Goal: Task Accomplishment & Management: Manage account settings

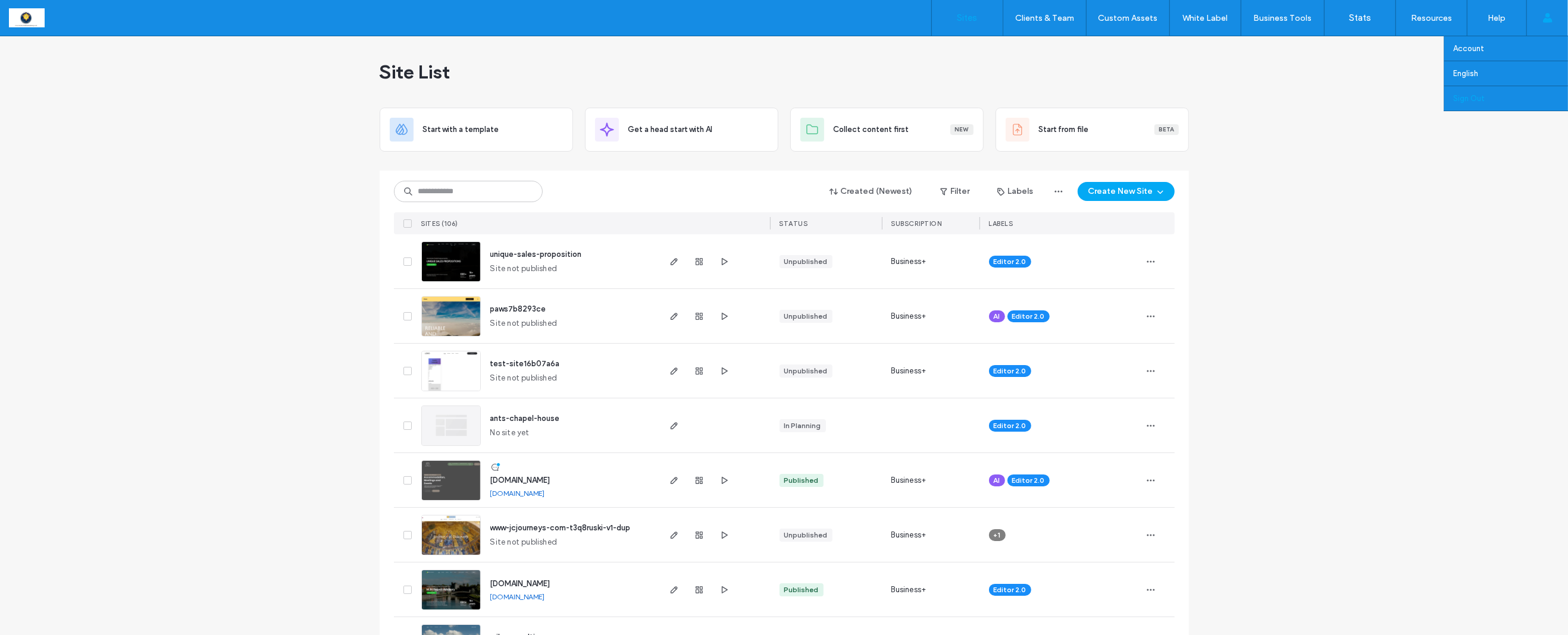
click at [1471, 101] on label "Sign Out" at bounding box center [1468, 99] width 31 height 9
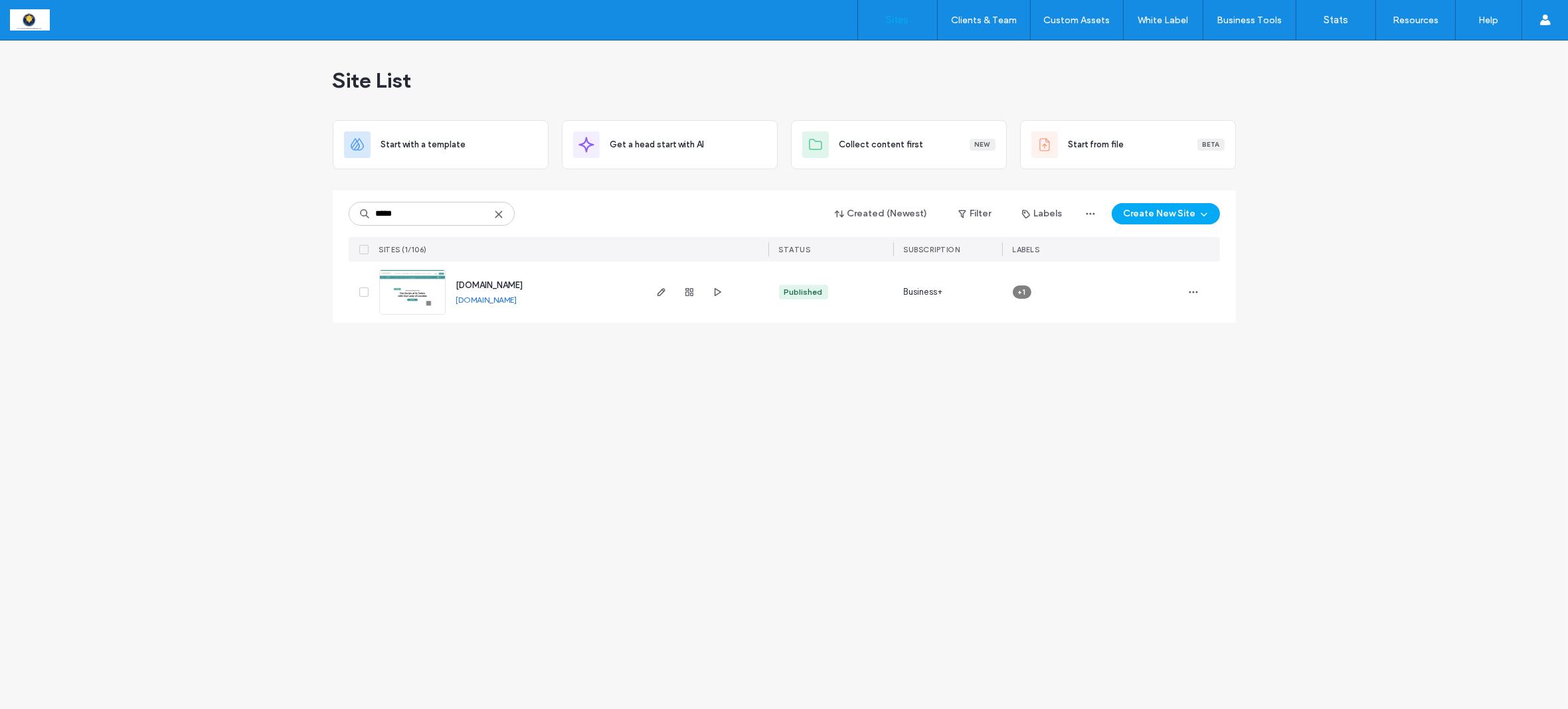
type input "*****"
drag, startPoint x: 0, startPoint y: 0, endPoint x: 661, endPoint y: 294, distance: 723.4
click at [661, 294] on icon "button" at bounding box center [661, 292] width 10 height 10
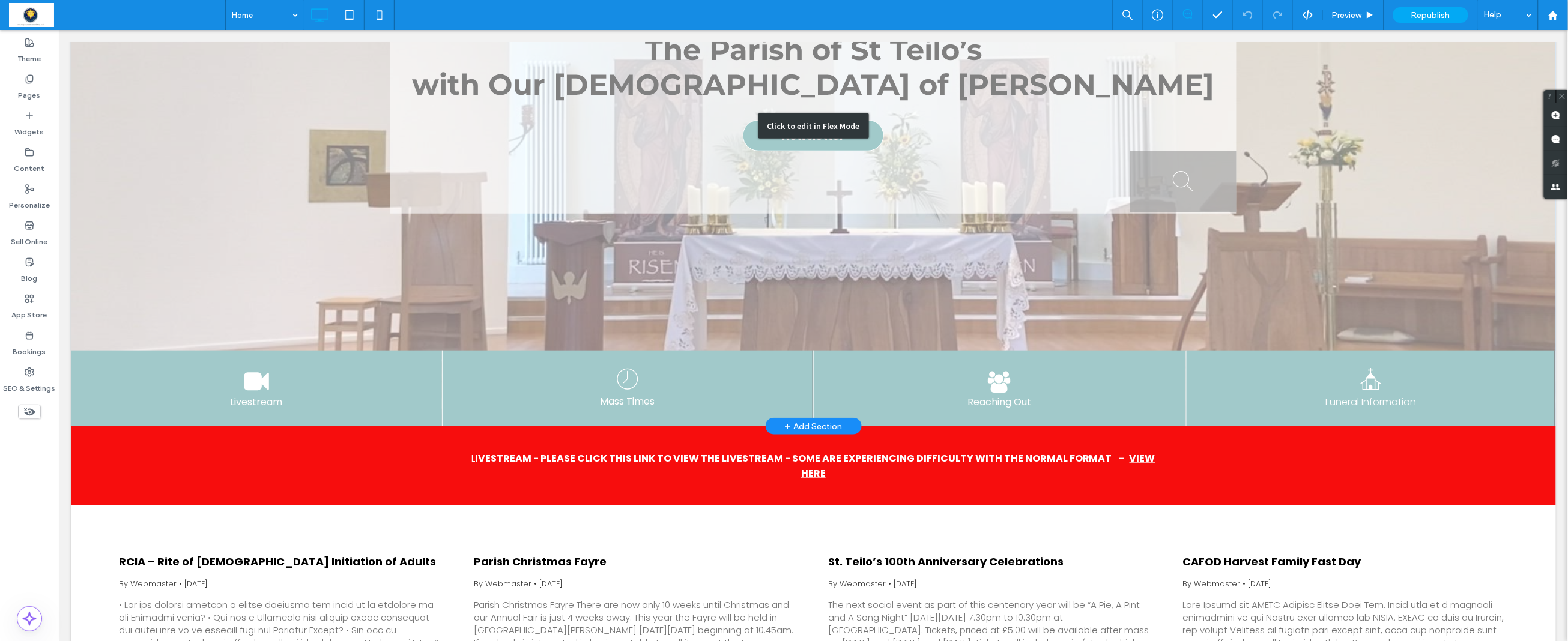
scroll to position [342, 0]
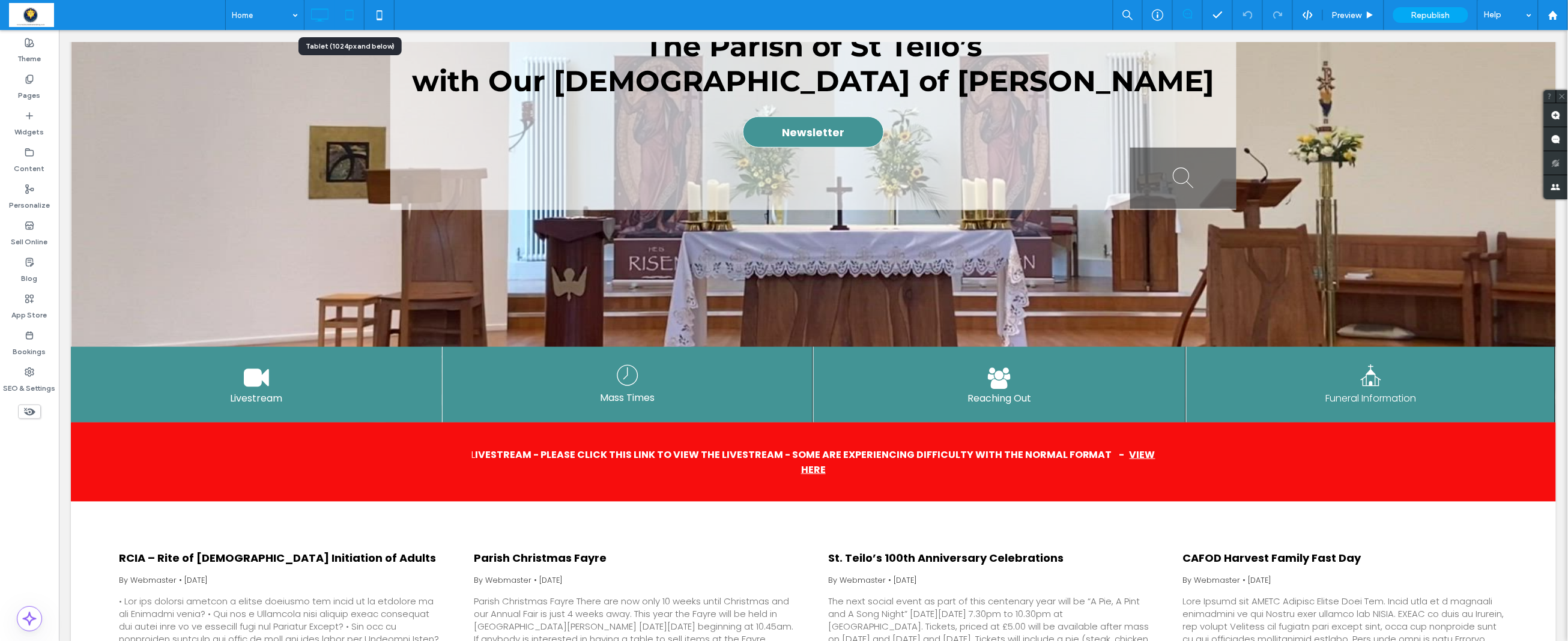
click at [346, 17] on icon at bounding box center [349, 15] width 24 height 24
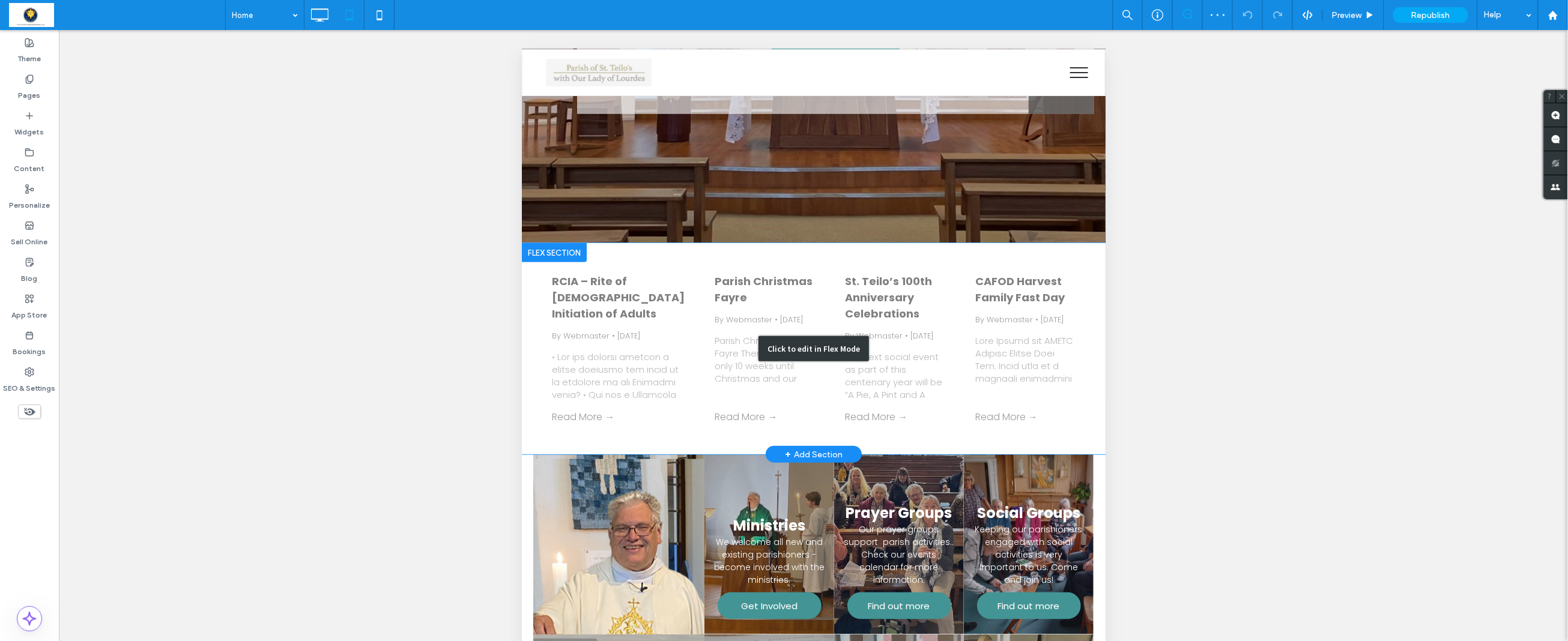
scroll to position [0, 0]
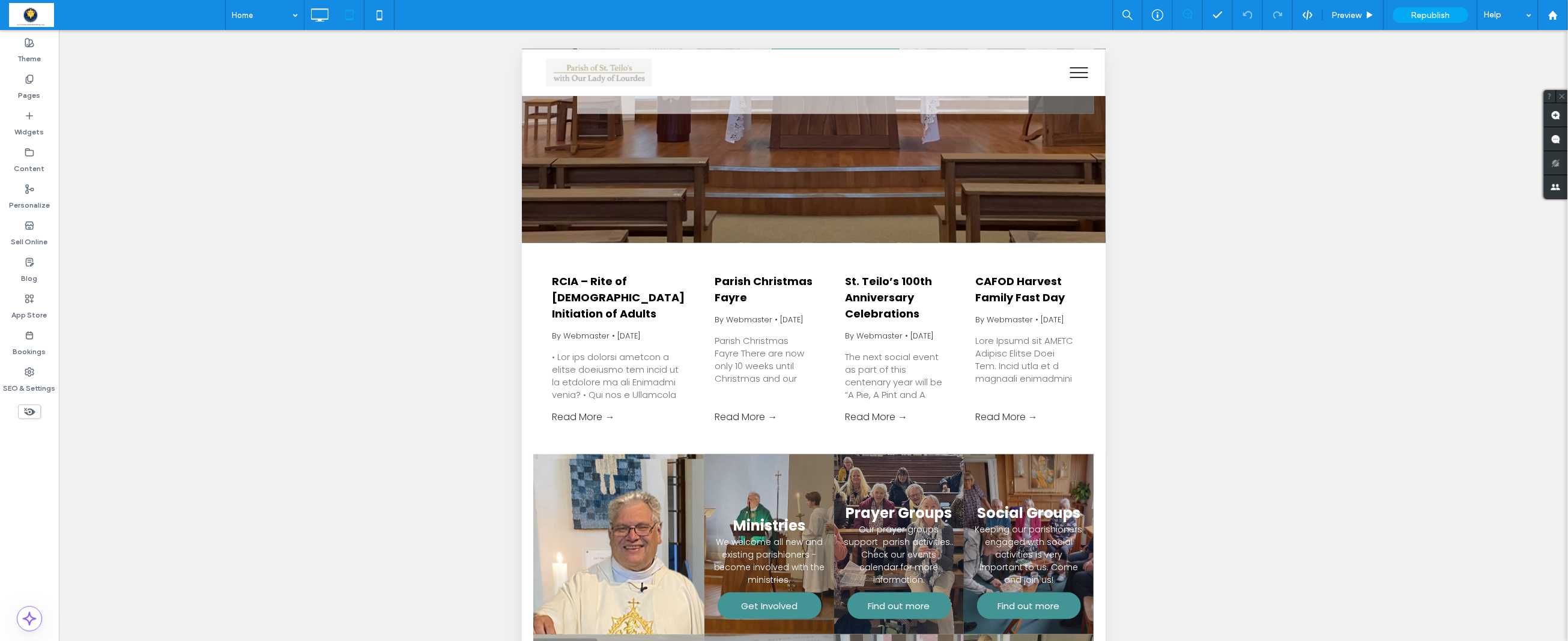
click at [30, 410] on icon at bounding box center [29, 411] width 13 height 13
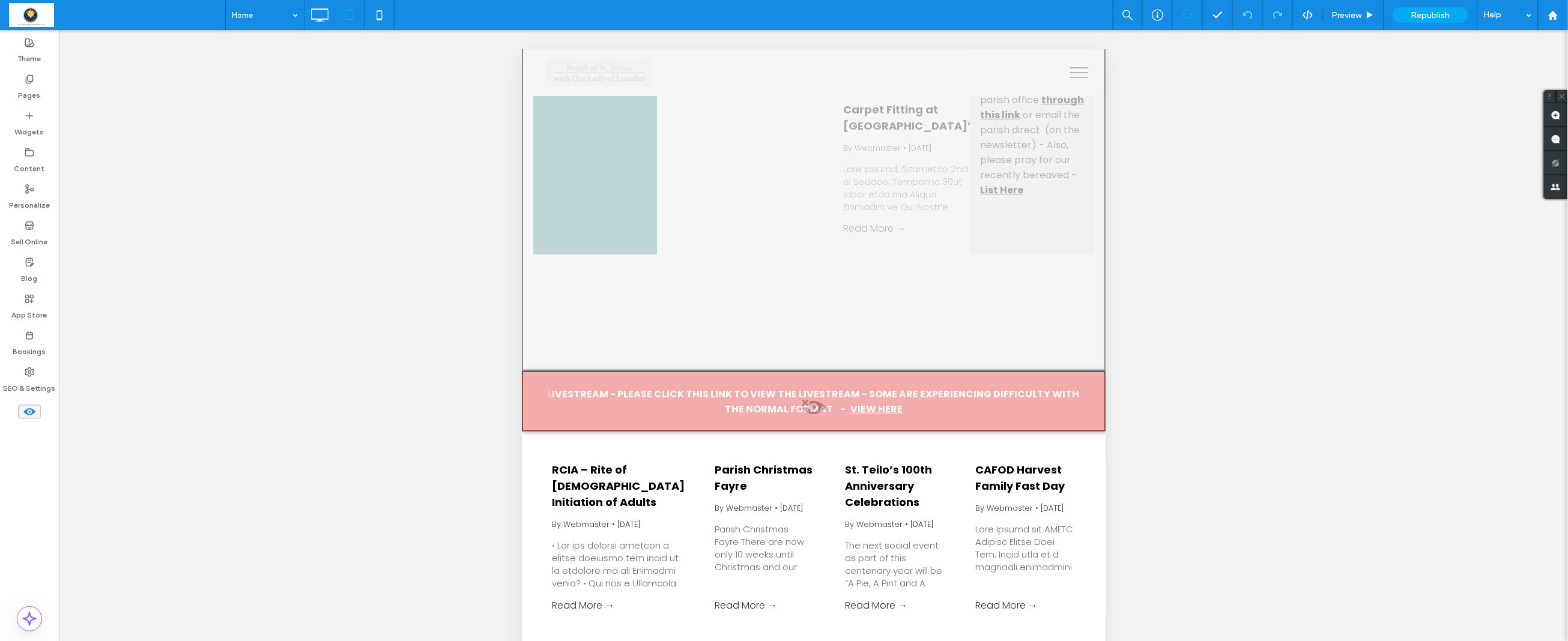
scroll to position [2262, 0]
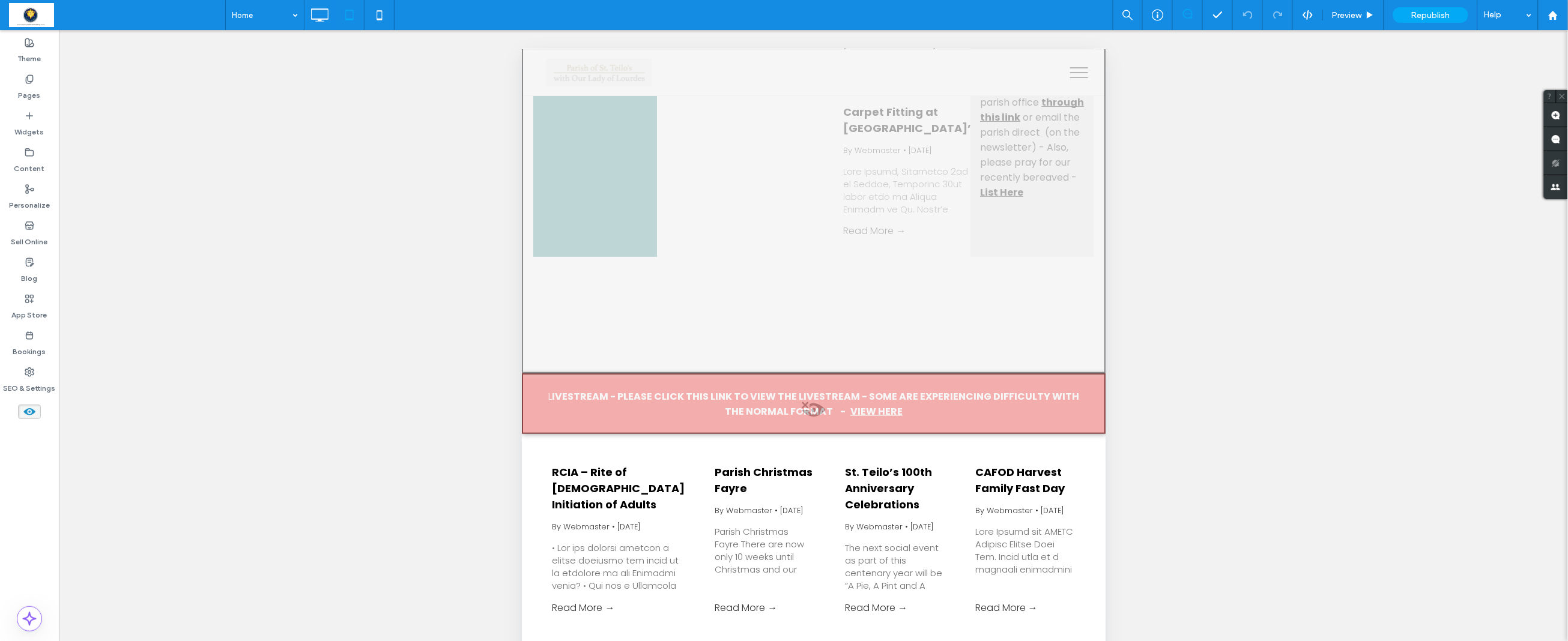
click at [814, 406] on span at bounding box center [813, 412] width 582 height 24
drag, startPoint x: 826, startPoint y: 419, endPoint x: 1347, endPoint y: 468, distance: 523.3
click at [826, 419] on button "Yes" at bounding box center [830, 421] width 37 height 15
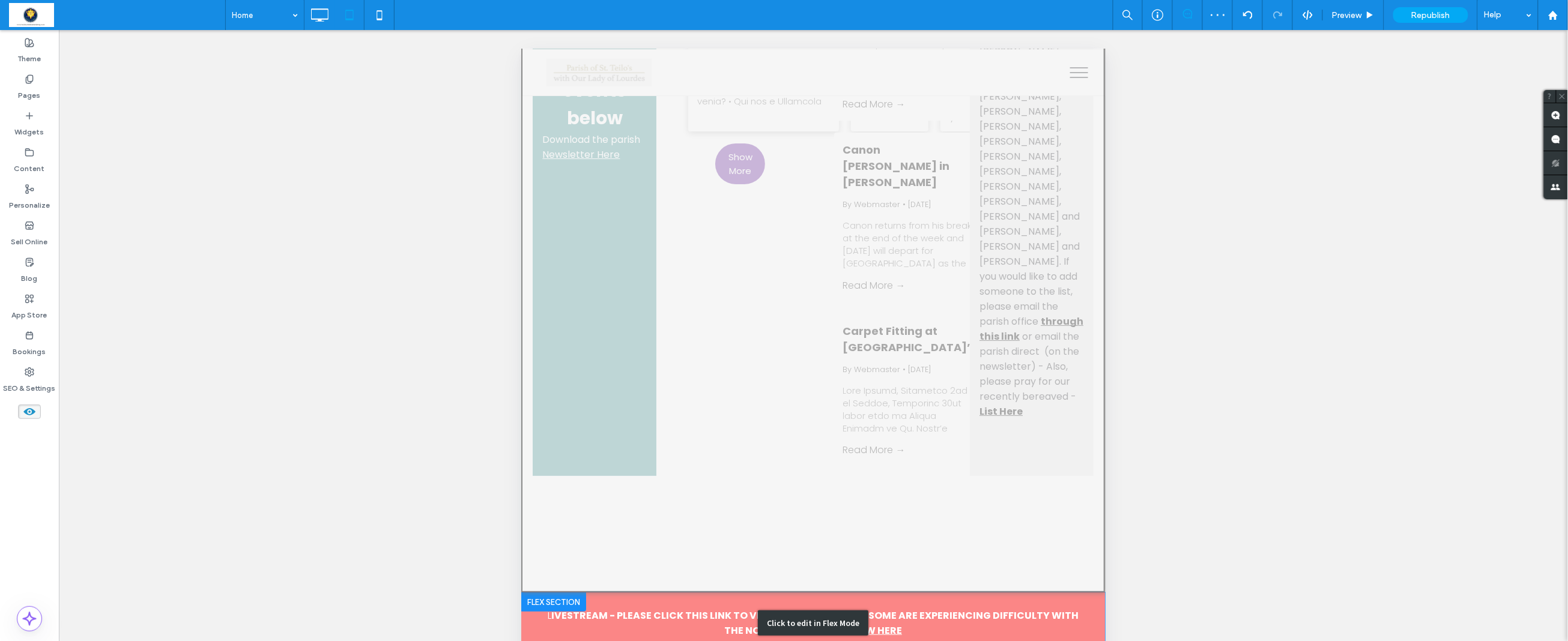
scroll to position [2044, 2]
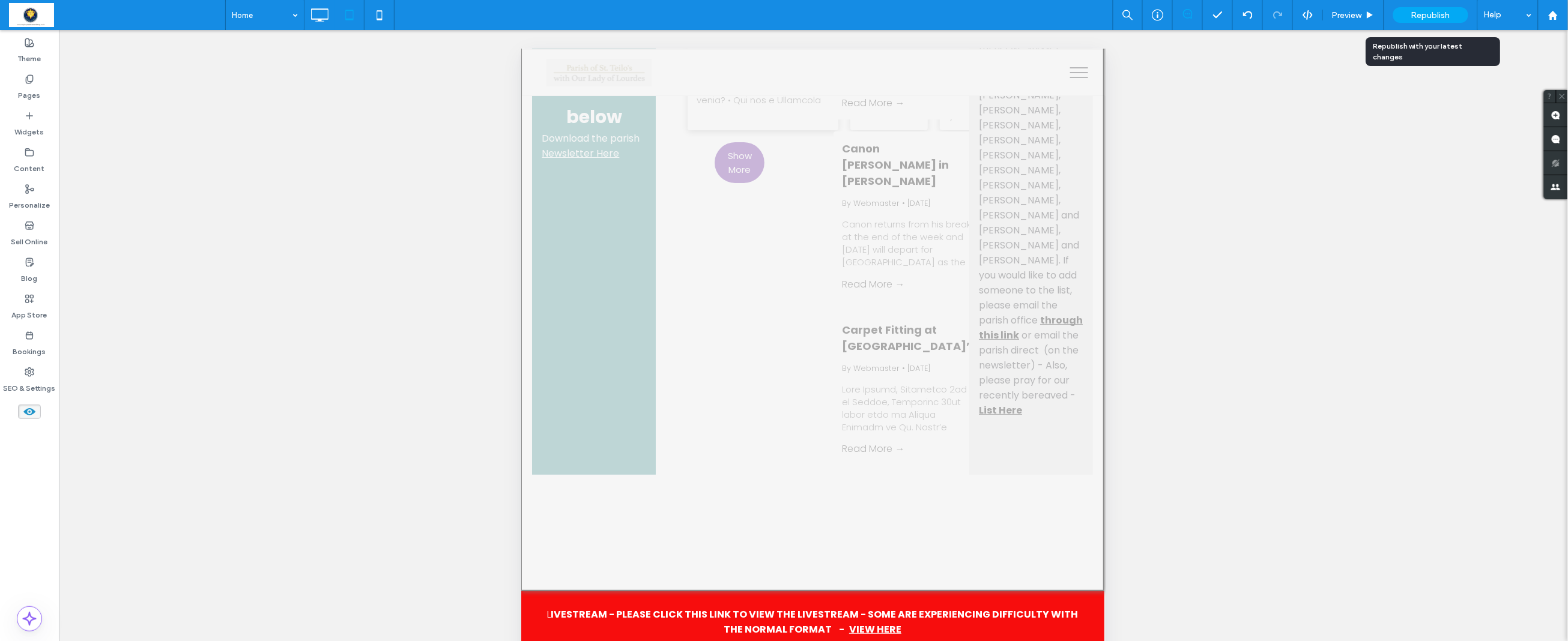
click at [1438, 15] on span "Republish" at bounding box center [1430, 15] width 39 height 10
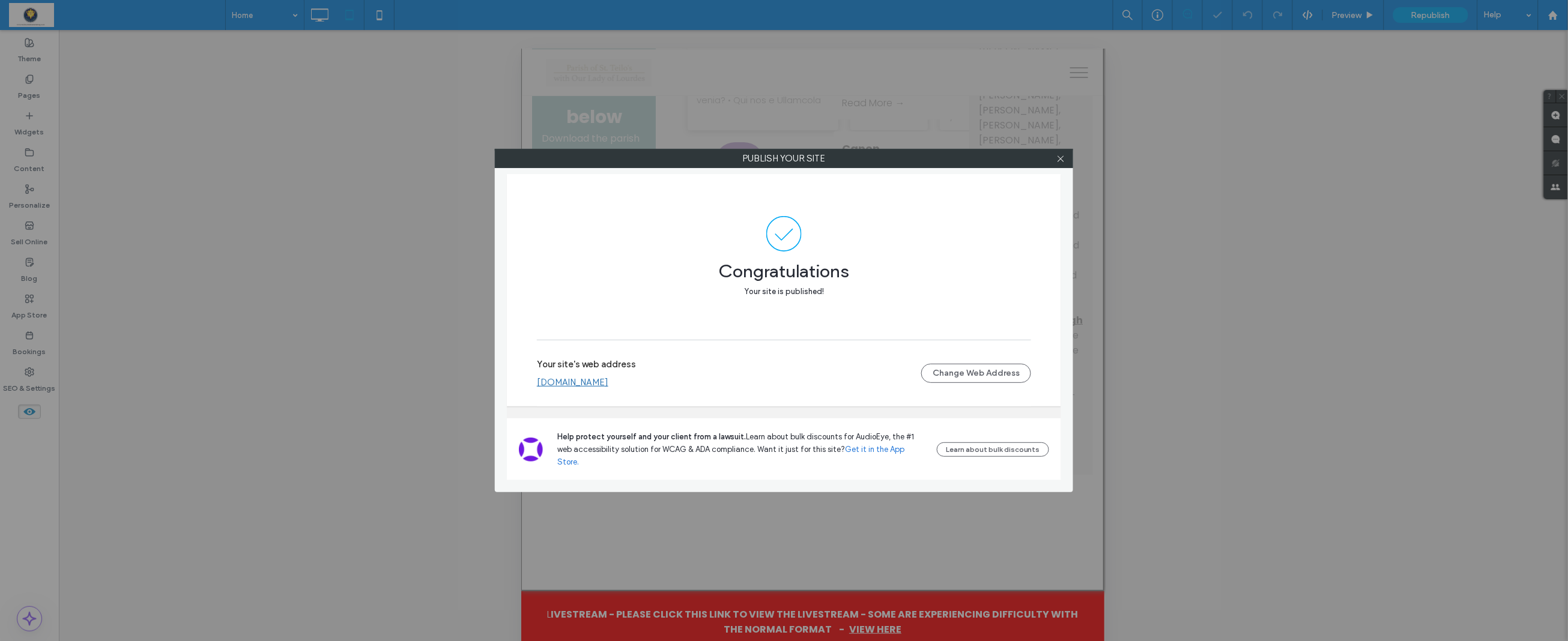
drag, startPoint x: 1060, startPoint y: 162, endPoint x: 1052, endPoint y: 160, distance: 8.2
click at [1060, 161] on icon at bounding box center [1061, 159] width 9 height 9
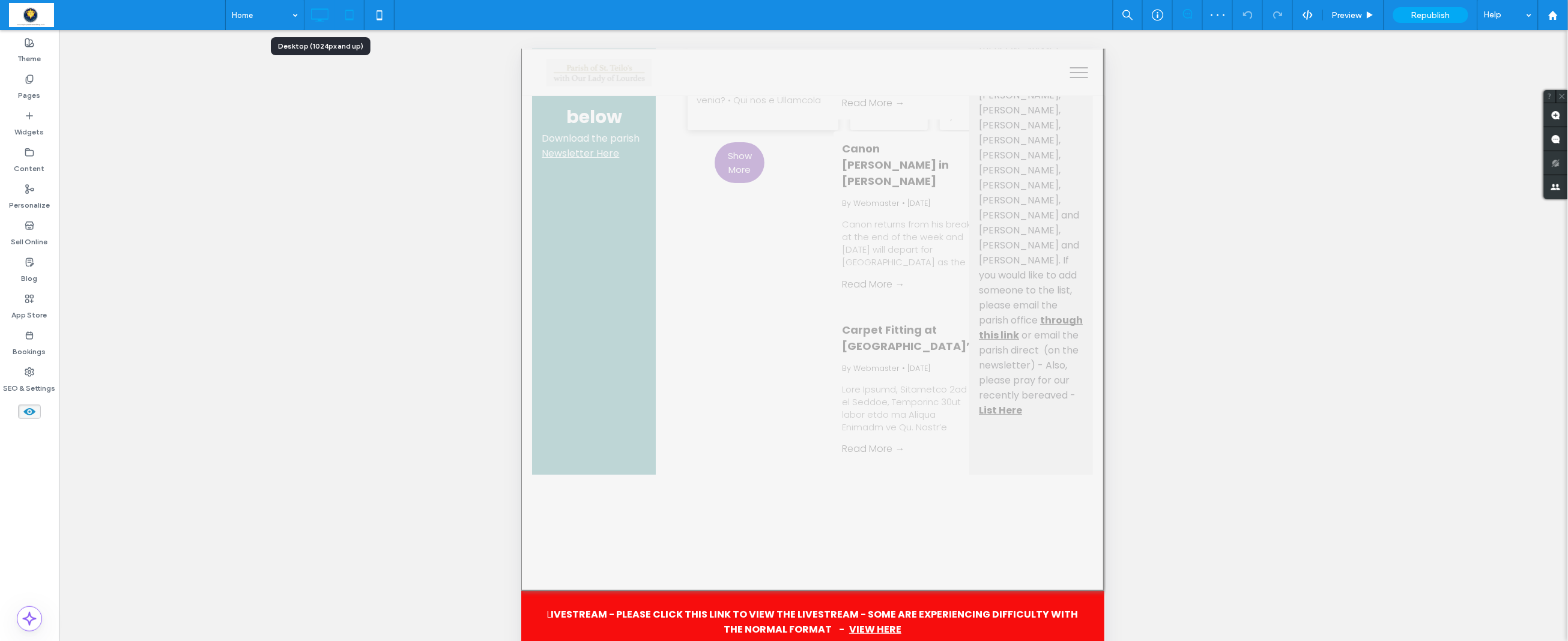
click at [317, 12] on icon at bounding box center [319, 15] width 24 height 24
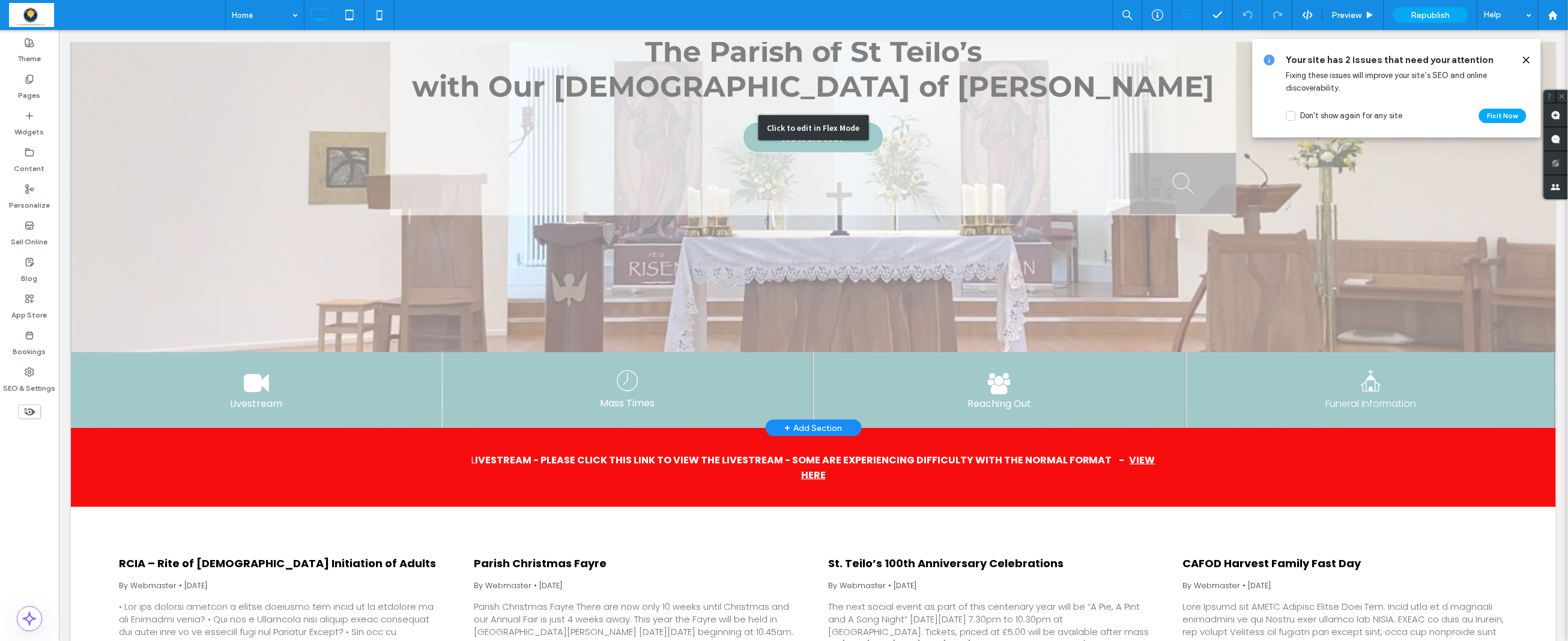
scroll to position [334, 0]
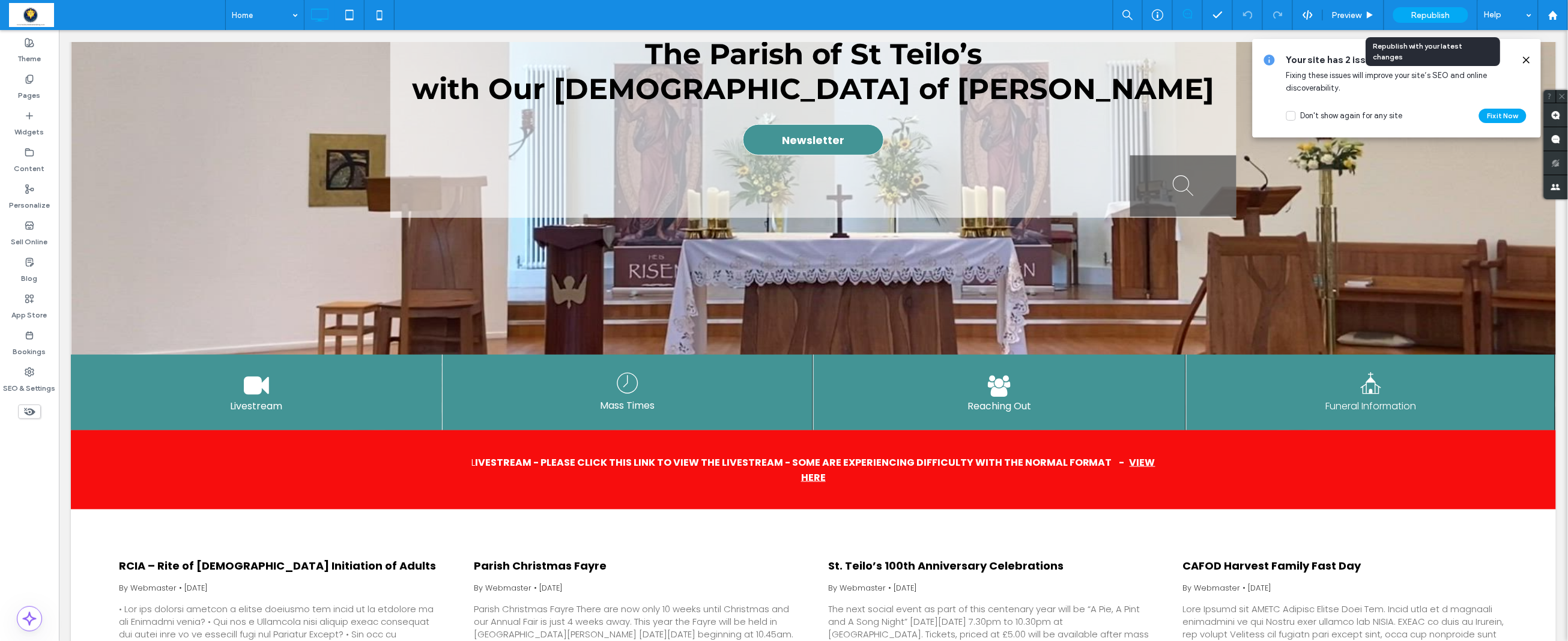
click at [1432, 14] on span "Republish" at bounding box center [1430, 15] width 39 height 10
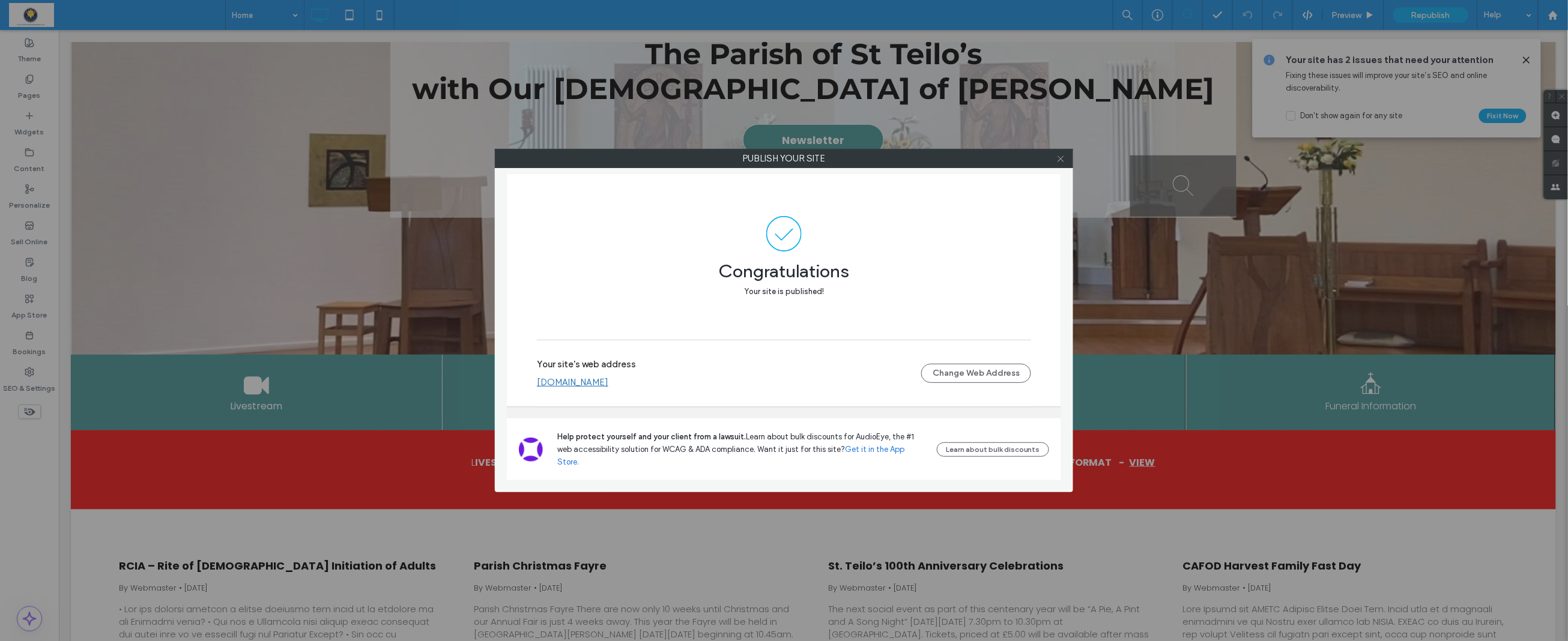
click at [1064, 153] on span at bounding box center [1061, 158] width 9 height 18
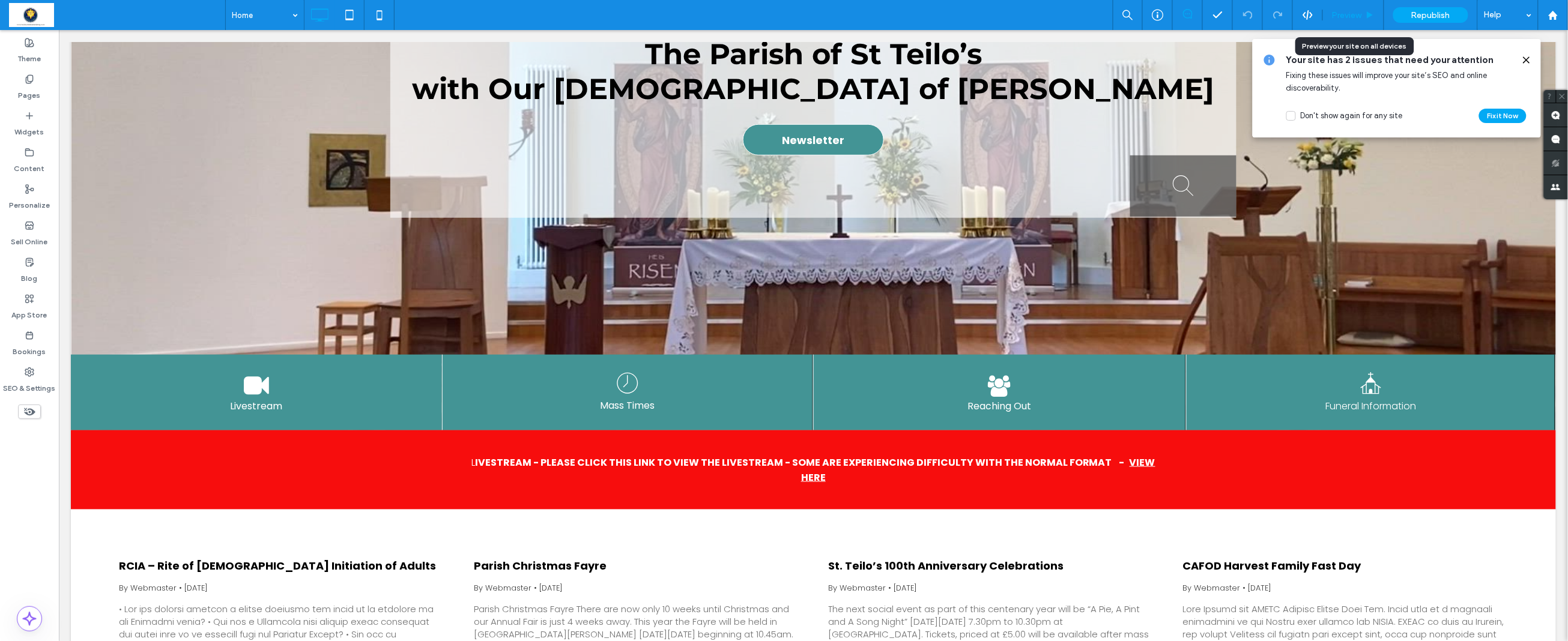
click at [1343, 15] on span "Preview" at bounding box center [1347, 15] width 30 height 10
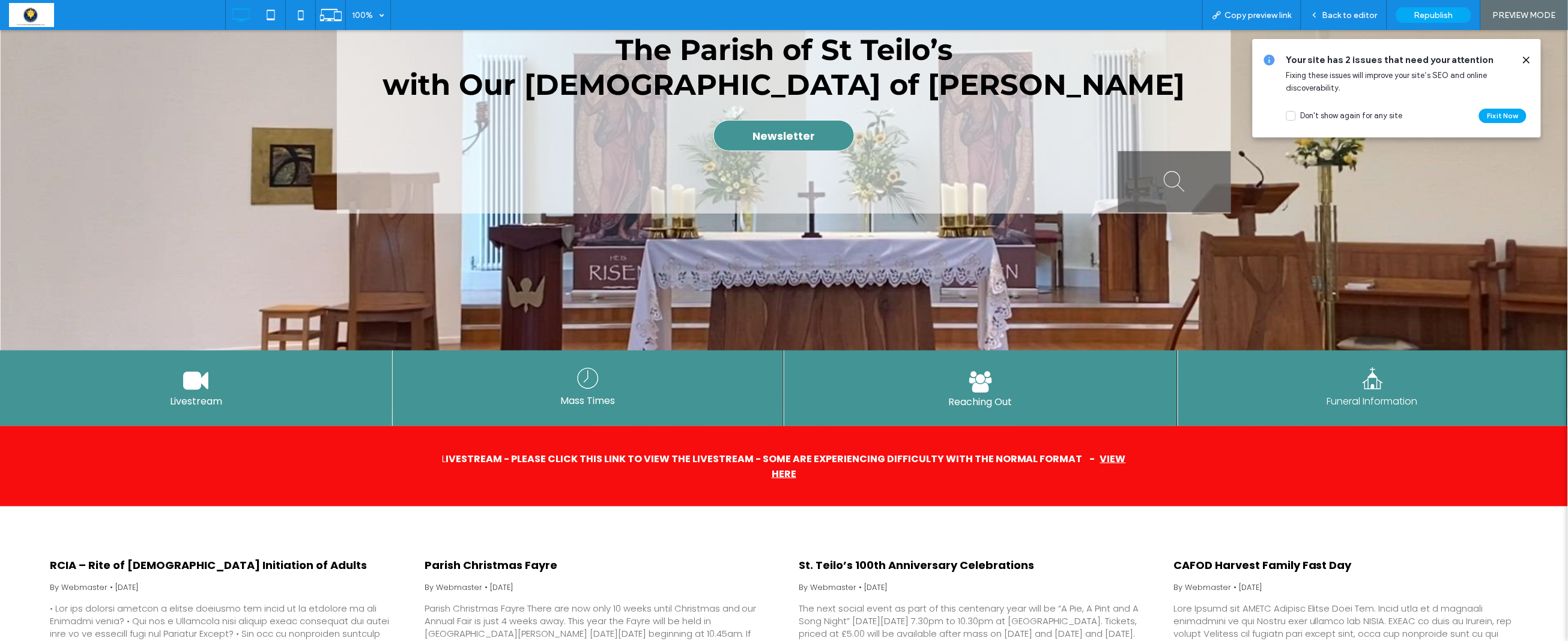
scroll to position [327, 0]
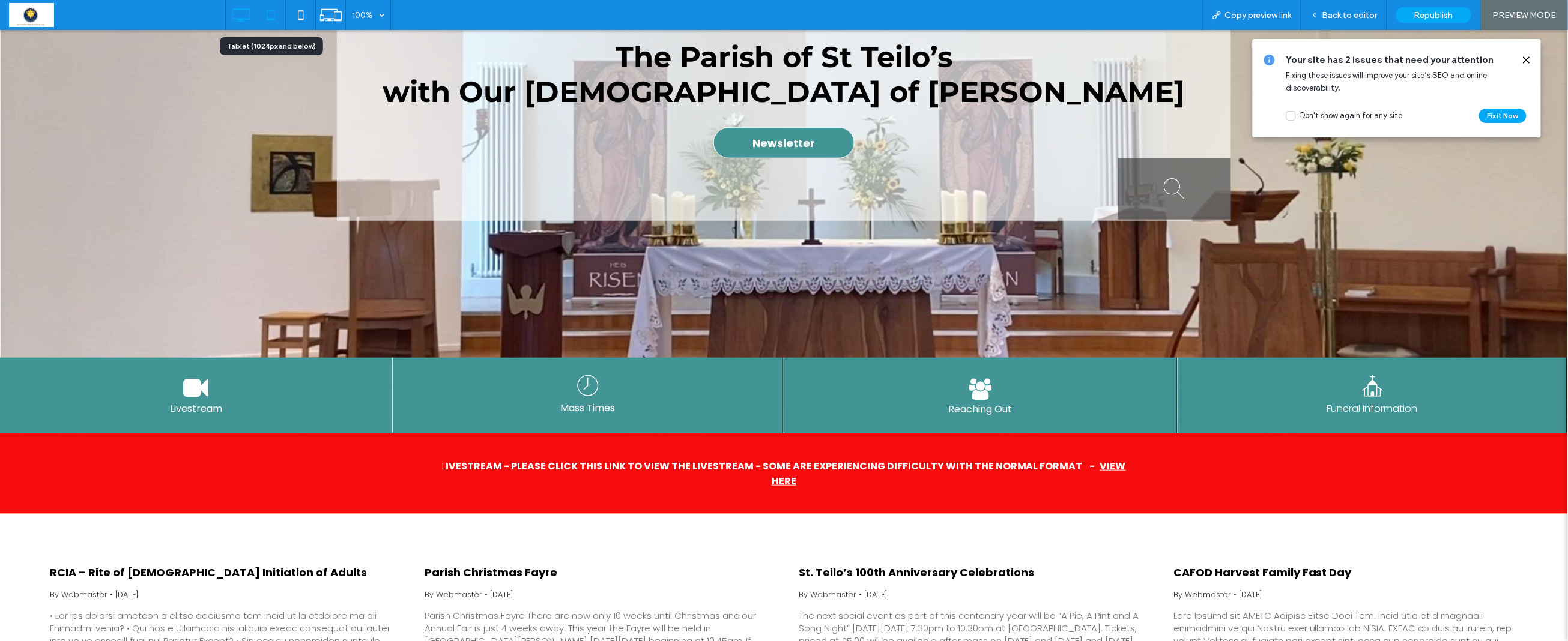
click at [269, 15] on icon at bounding box center [270, 15] width 24 height 24
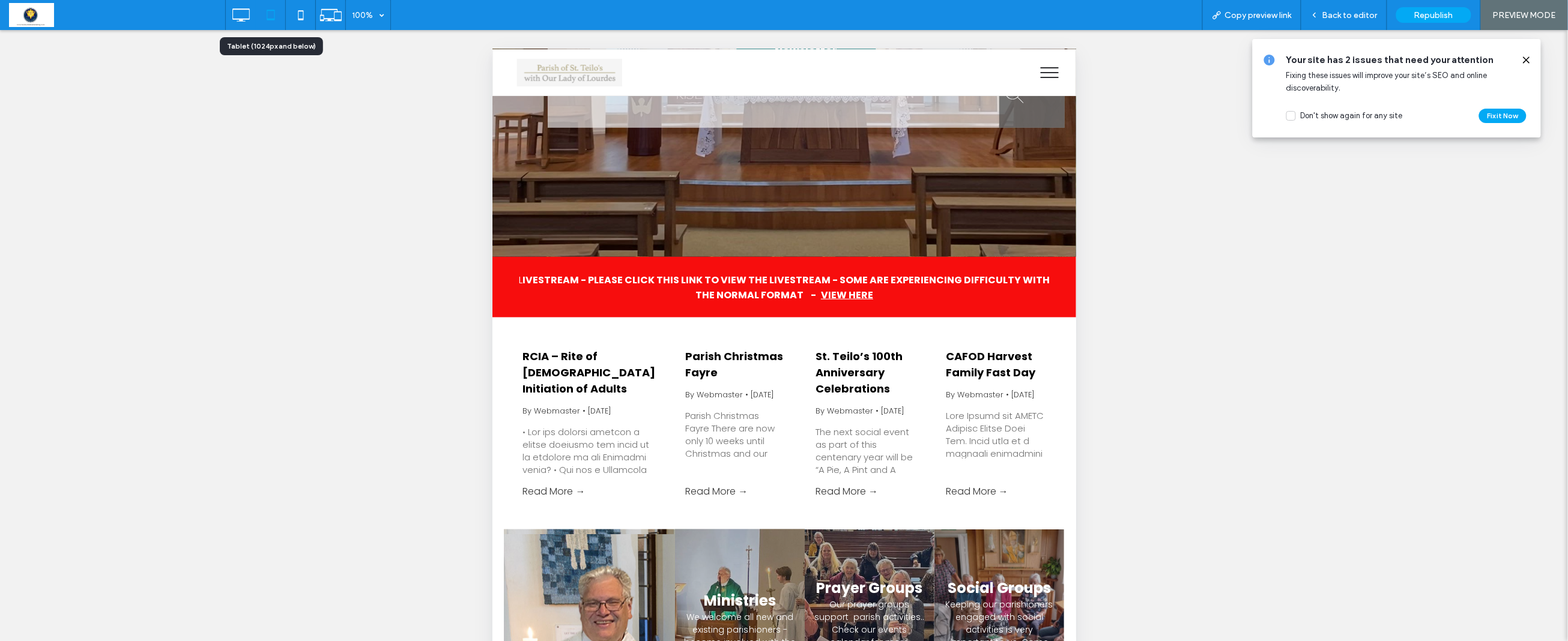
scroll to position [325, 0]
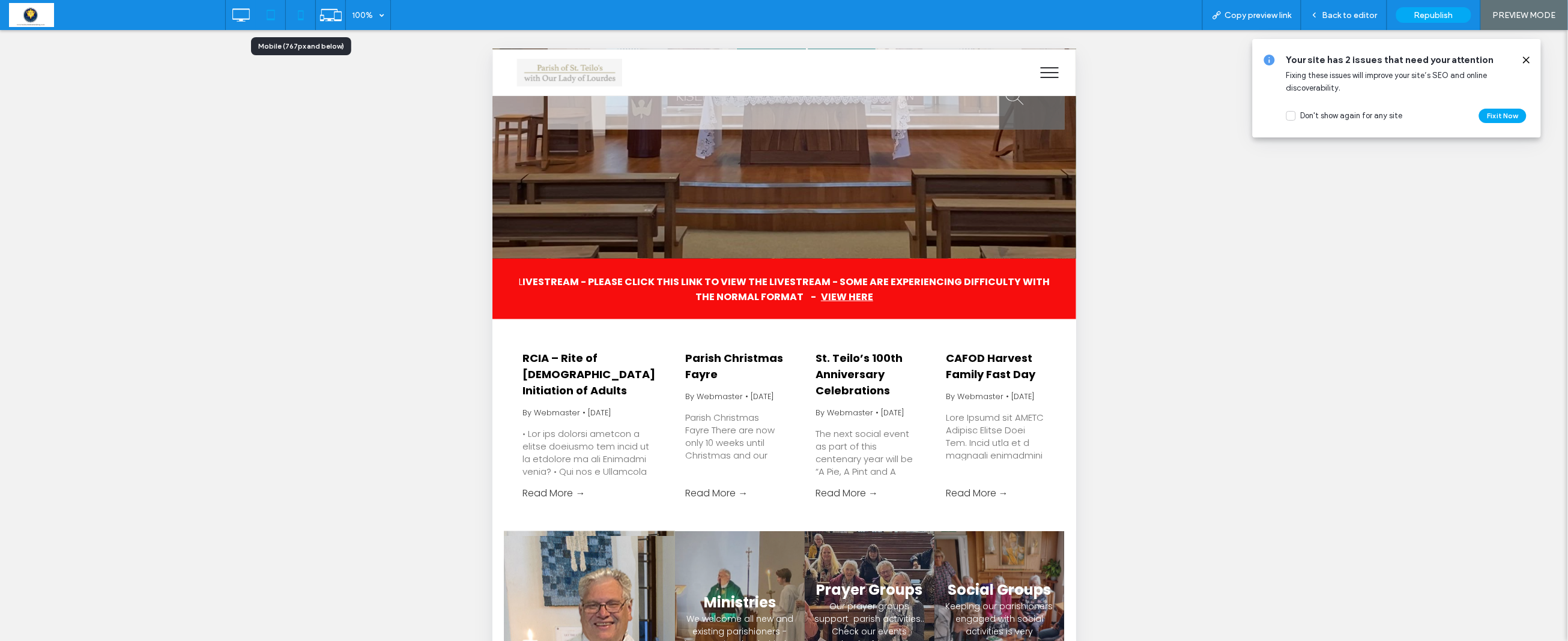
click at [297, 15] on icon at bounding box center [300, 15] width 24 height 24
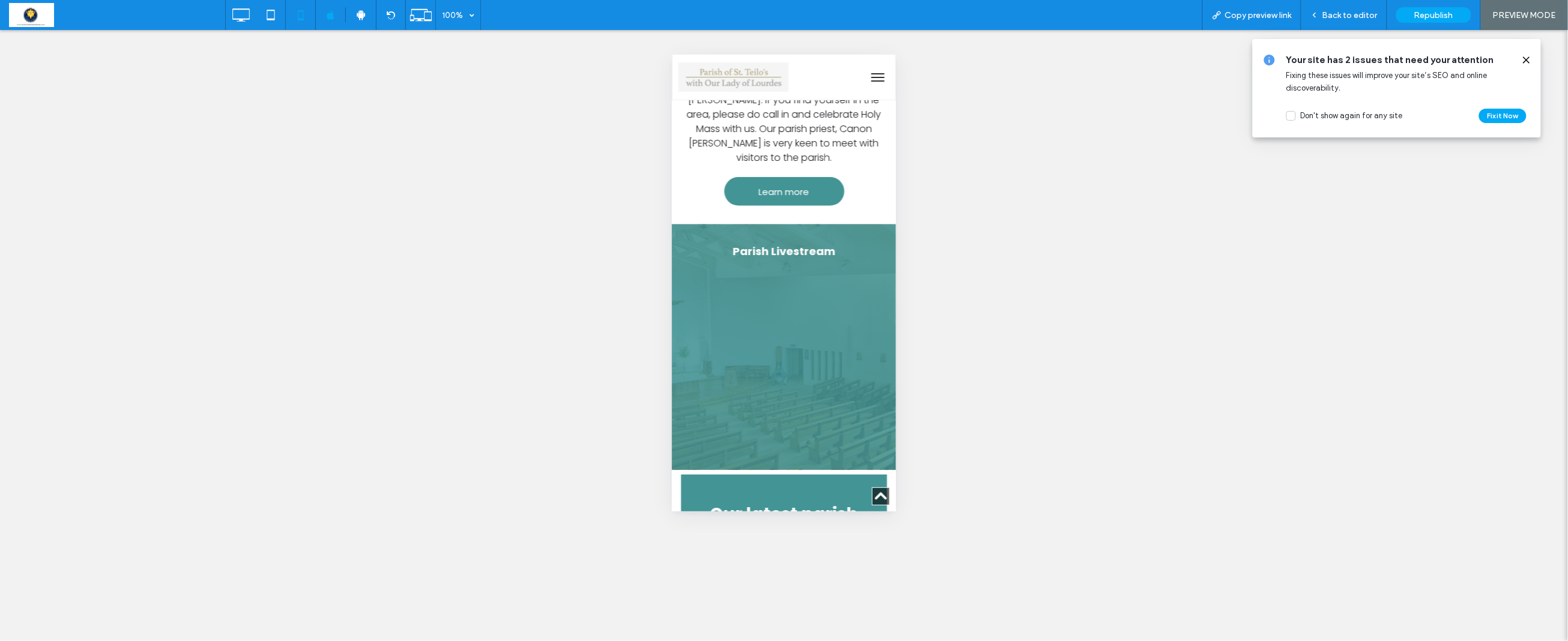
scroll to position [536, 0]
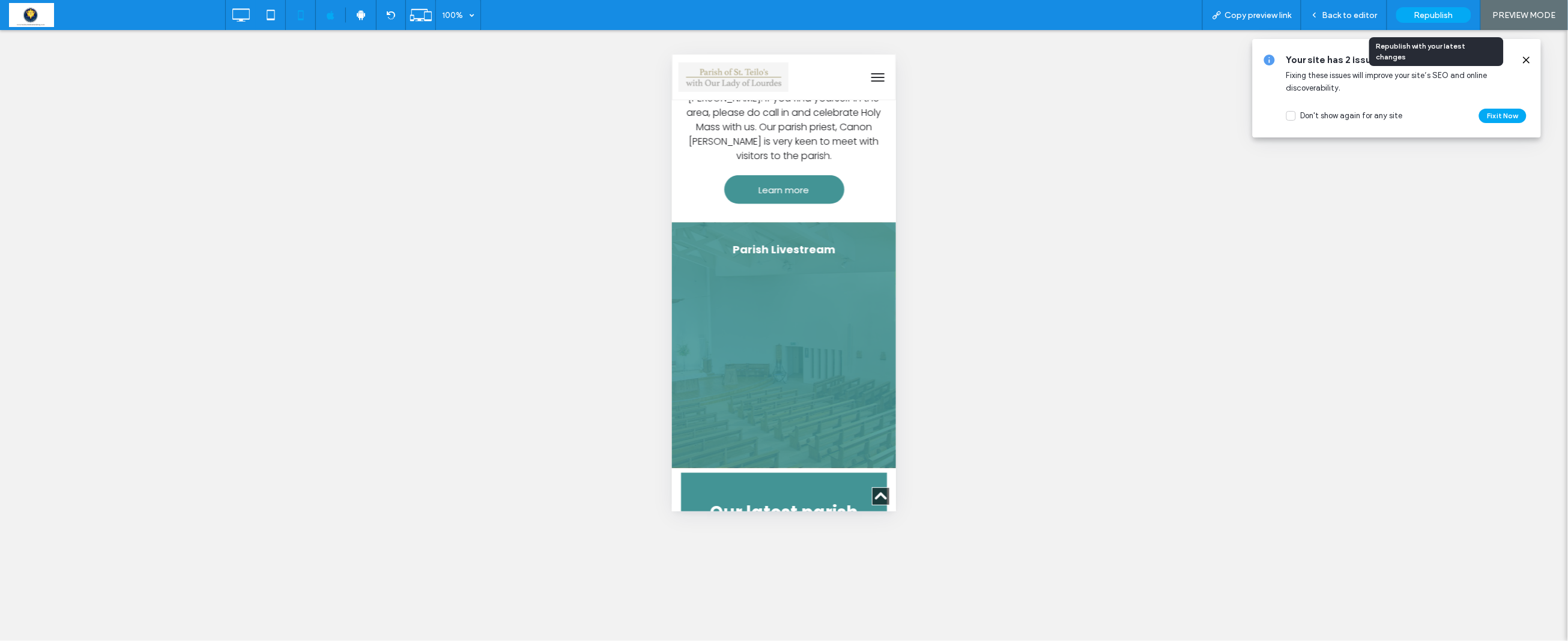
click at [1429, 13] on span "Republish" at bounding box center [1433, 15] width 39 height 10
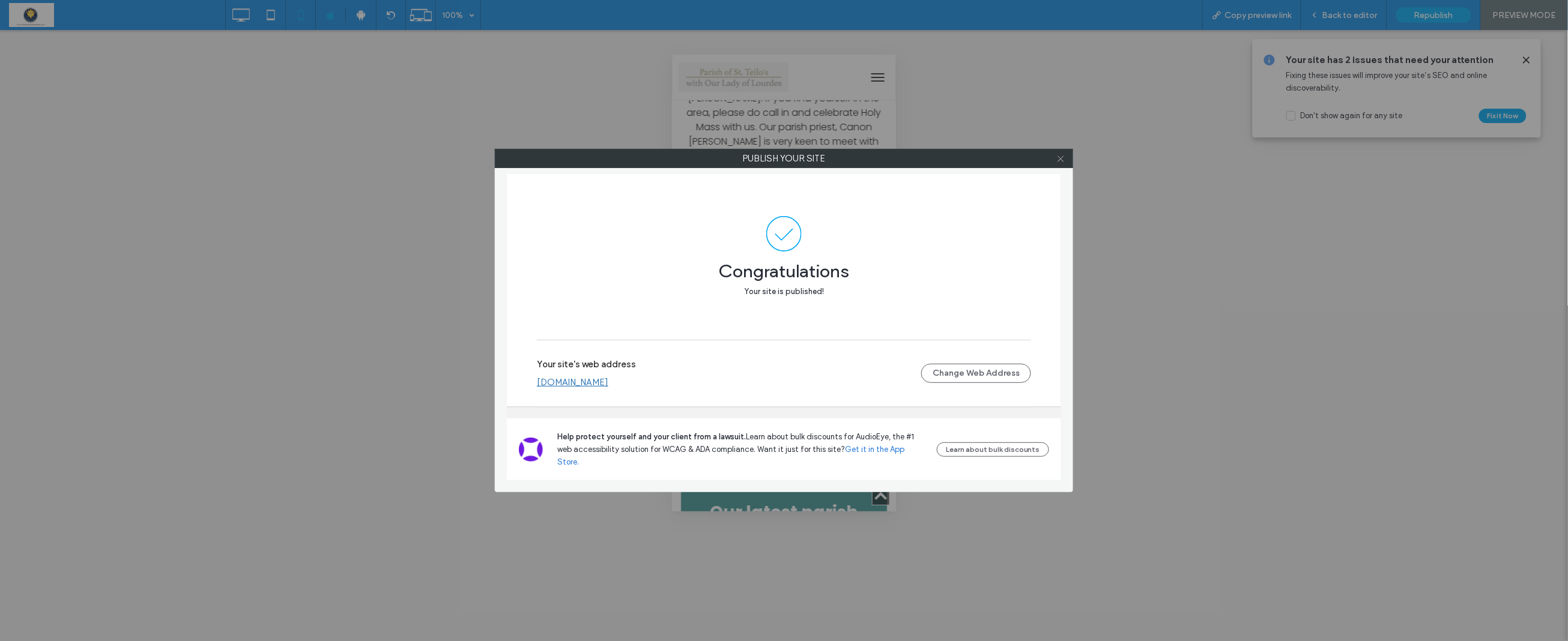
click at [1062, 161] on use at bounding box center [1060, 159] width 6 height 6
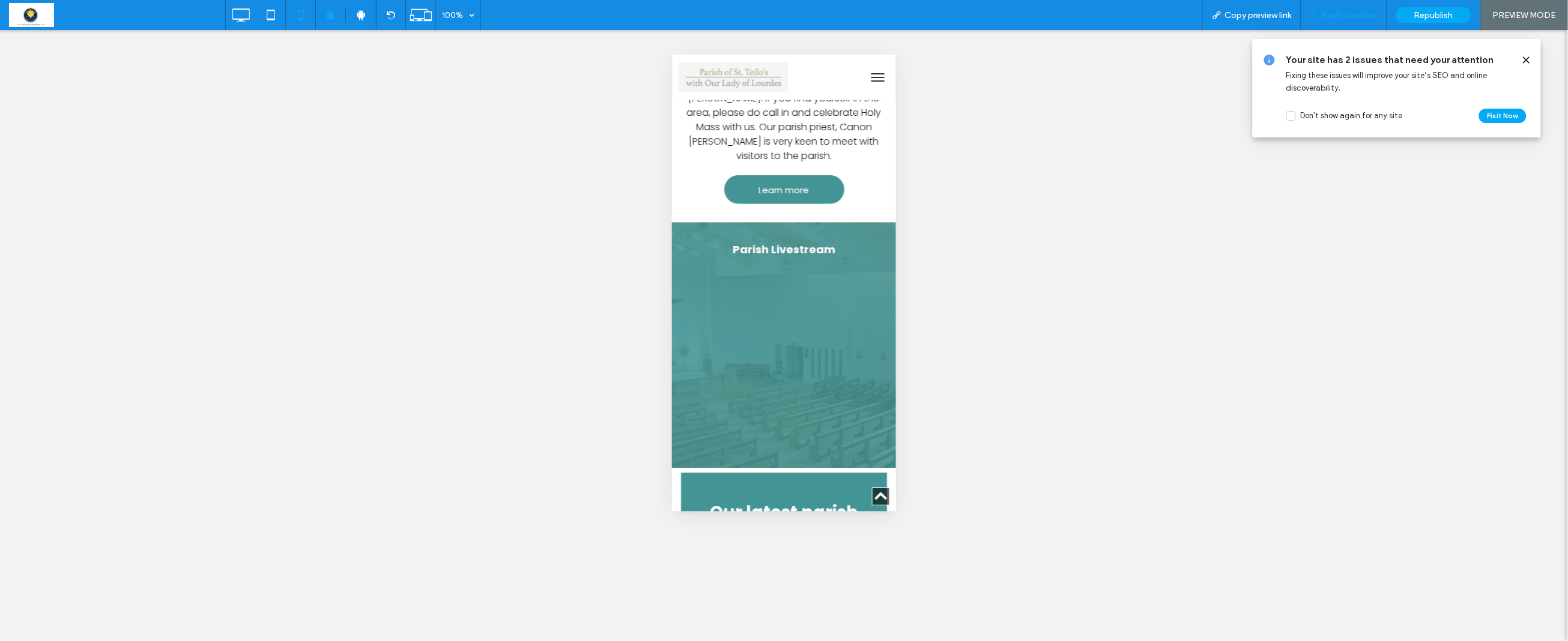
click at [1359, 14] on span "Back to editor" at bounding box center [1349, 15] width 55 height 10
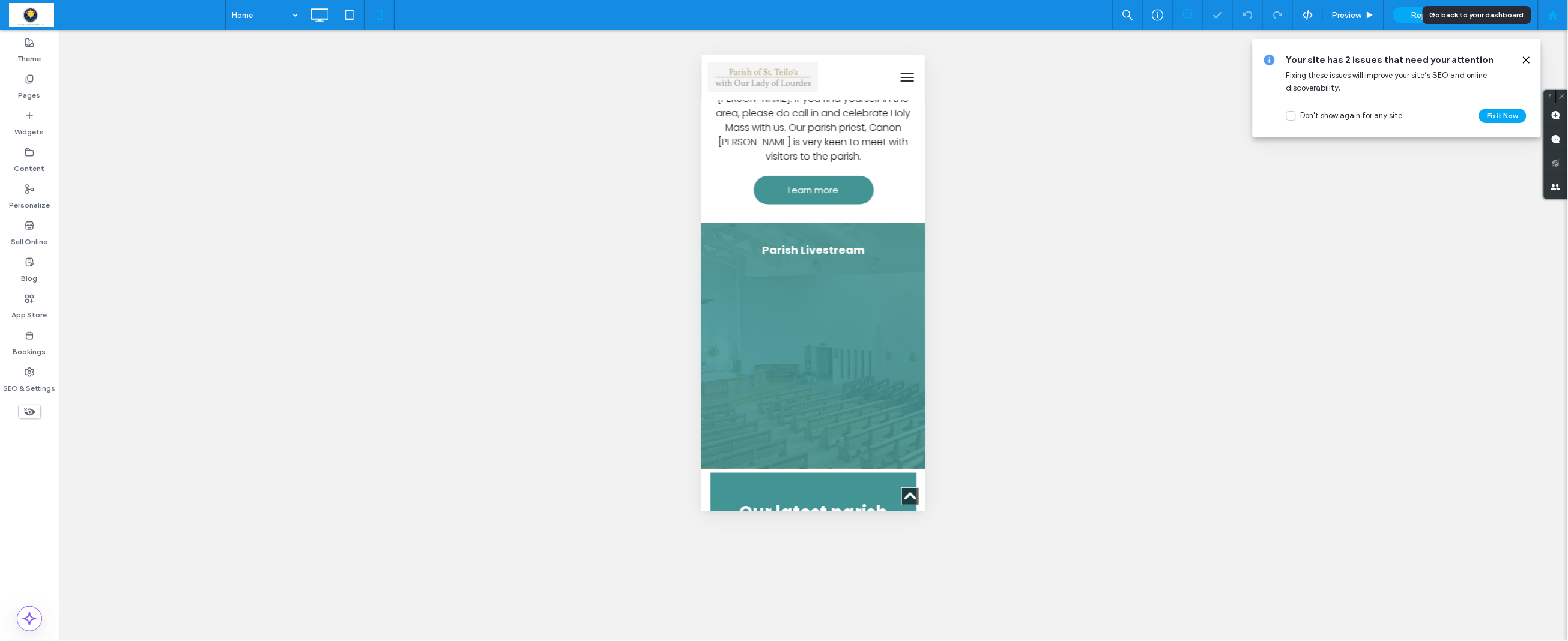
click at [1480, 13] on use at bounding box center [1553, 15] width 9 height 9
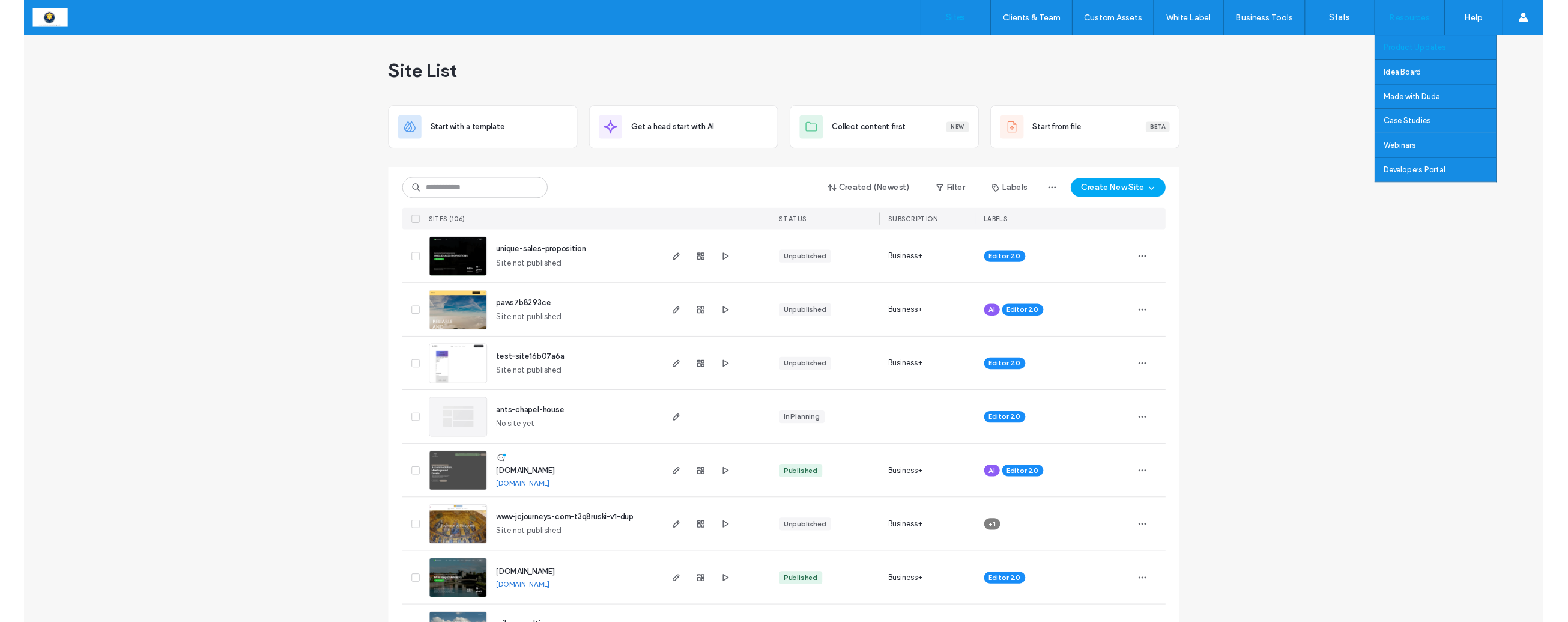
scroll to position [1, 0]
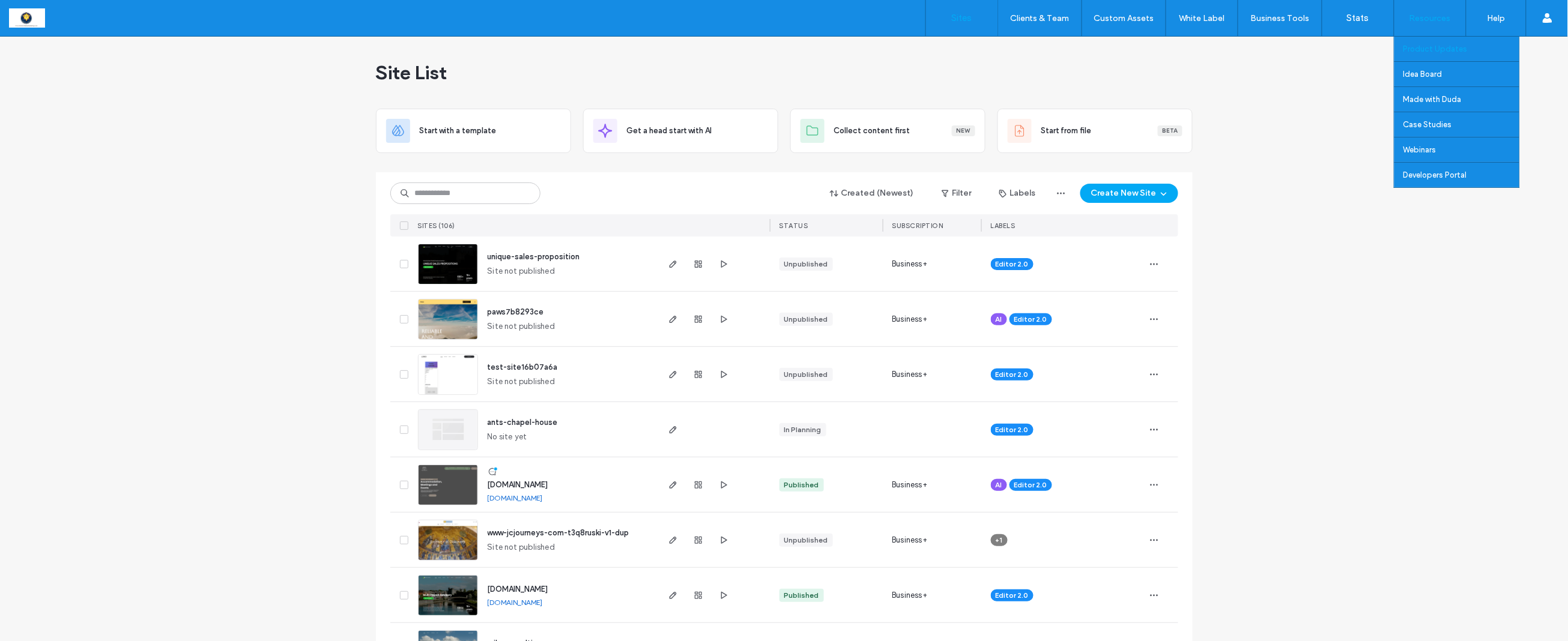
click at [1416, 47] on label "Product Updates" at bounding box center [1435, 49] width 64 height 9
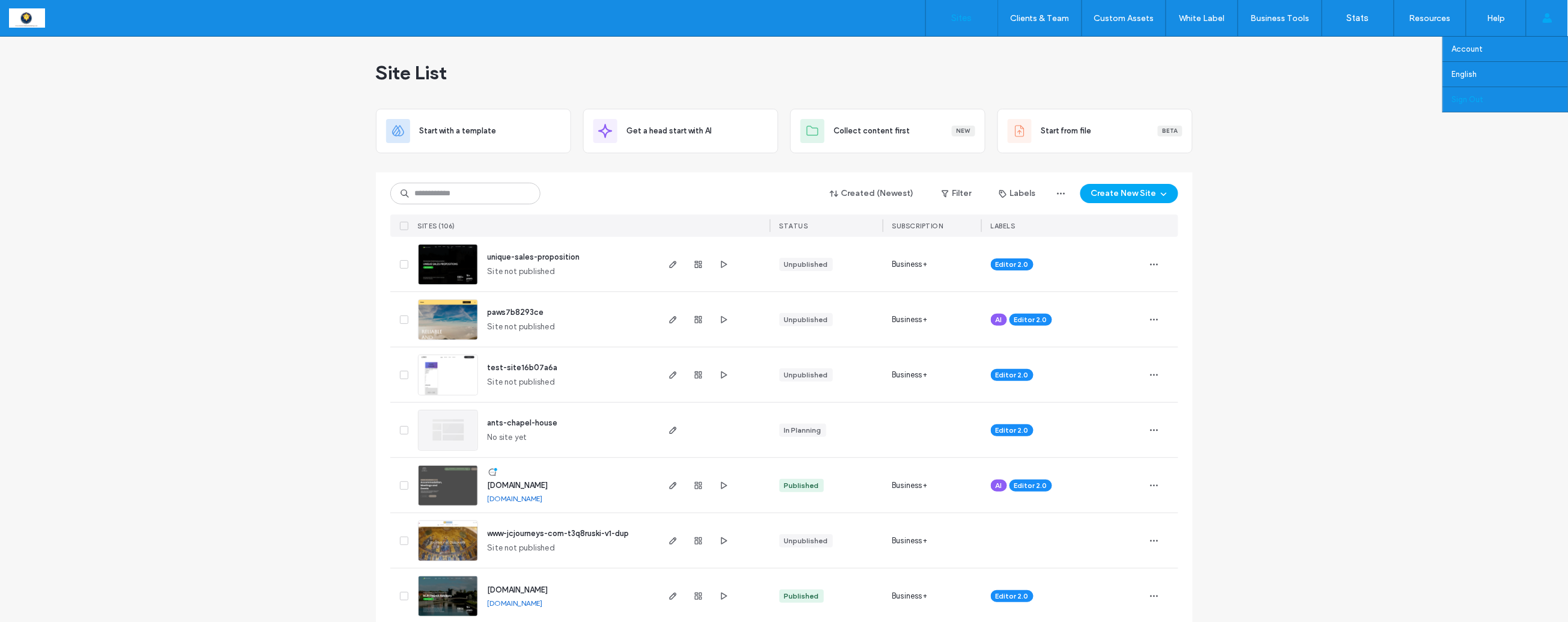
click at [1474, 95] on label "Sign Out" at bounding box center [1467, 100] width 32 height 9
